Goal: Information Seeking & Learning: Learn about a topic

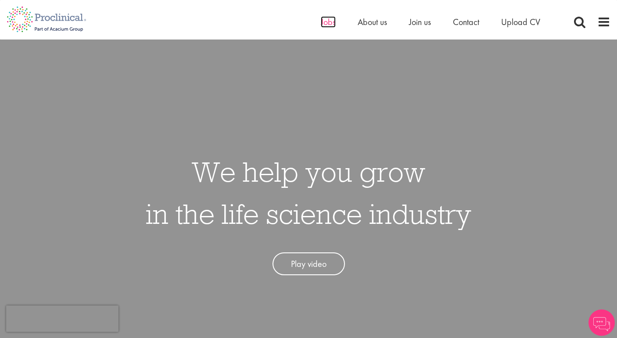
click at [325, 18] on span "Jobs" at bounding box center [328, 21] width 15 height 11
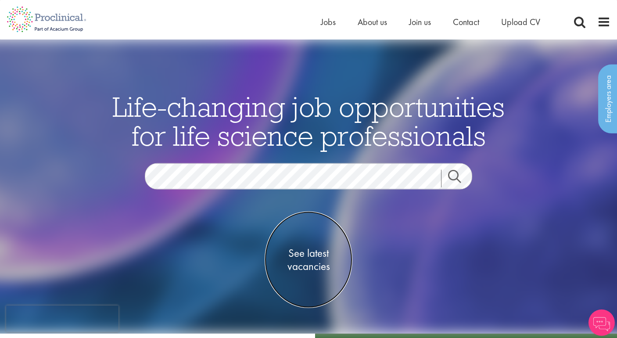
click at [300, 259] on span "See latest vacancies" at bounding box center [308, 259] width 88 height 26
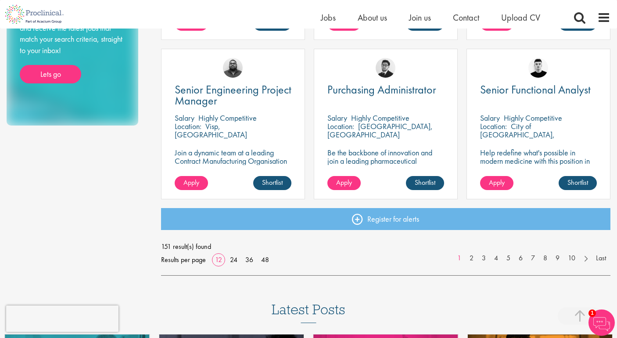
scroll to position [680, 0]
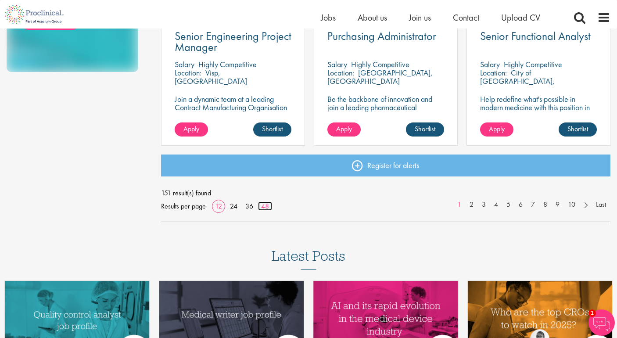
click at [264, 207] on link "48" at bounding box center [265, 205] width 14 height 9
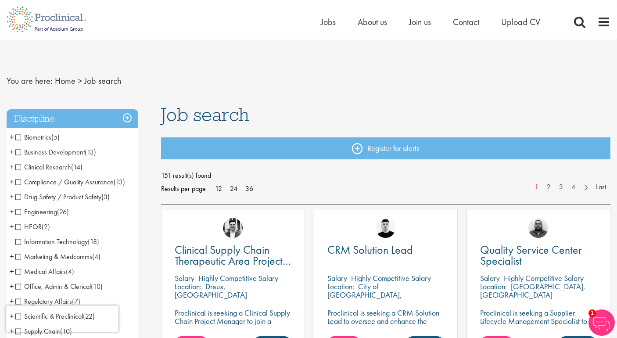
click at [20, 242] on span "Information Technology" at bounding box center [51, 241] width 72 height 9
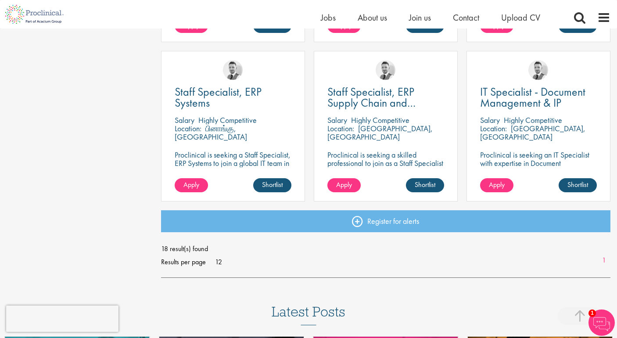
scroll to position [944, 0]
